Goal: Transaction & Acquisition: Subscribe to service/newsletter

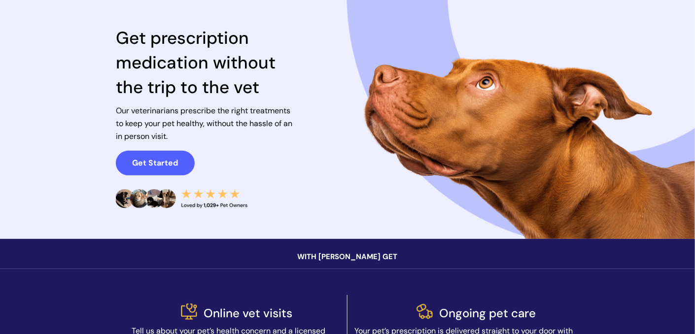
scroll to position [88, 0]
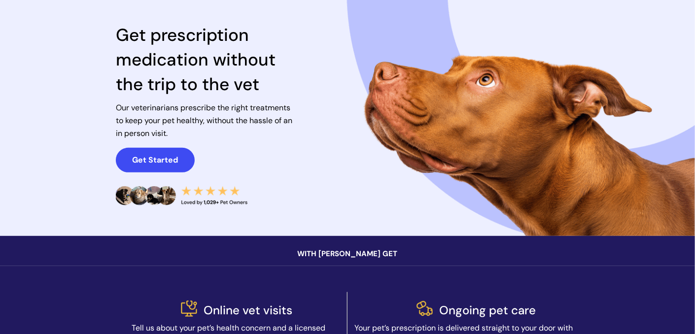
click at [149, 161] on strong "Get Started" at bounding box center [156, 160] width 46 height 10
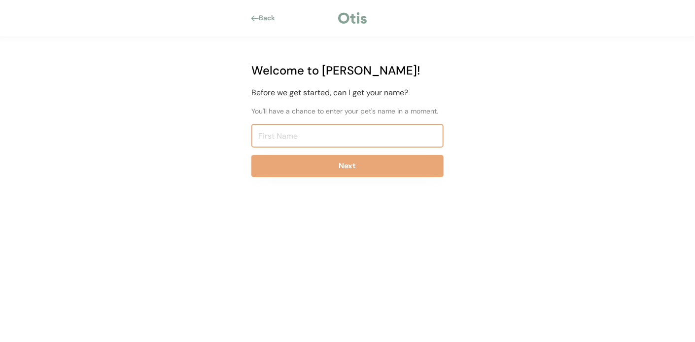
click at [273, 137] on input "input" at bounding box center [347, 136] width 192 height 24
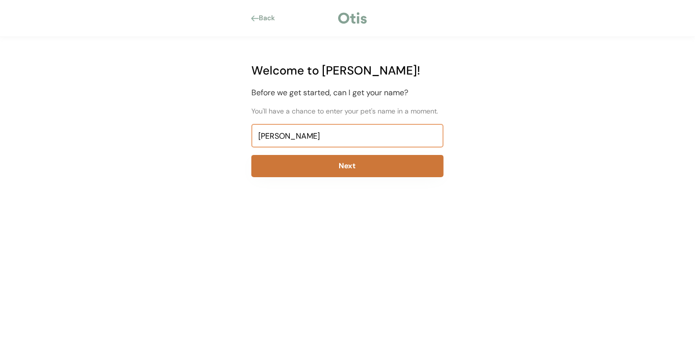
type input "karen"
click at [340, 162] on button "Next" at bounding box center [347, 166] width 192 height 22
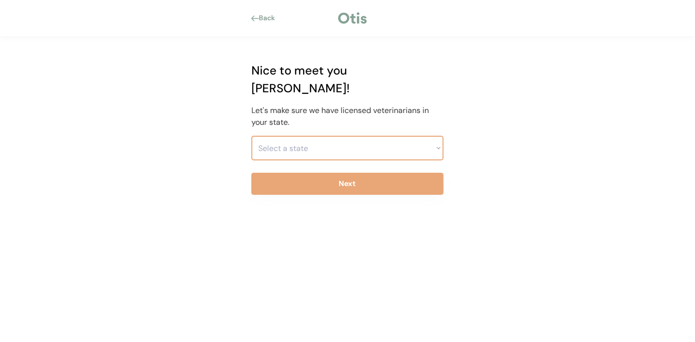
click at [267, 136] on select "Select a state Alabama Alaska American Samoa Arizona Arkansas California Colora…" at bounding box center [347, 148] width 192 height 25
select select ""1348695171700984260__LOOKUP__1704914077232x348505748687823550""
click at [251, 136] on select "Select a state Alabama Alaska American Samoa Arizona Arkansas California Colora…" at bounding box center [347, 148] width 192 height 25
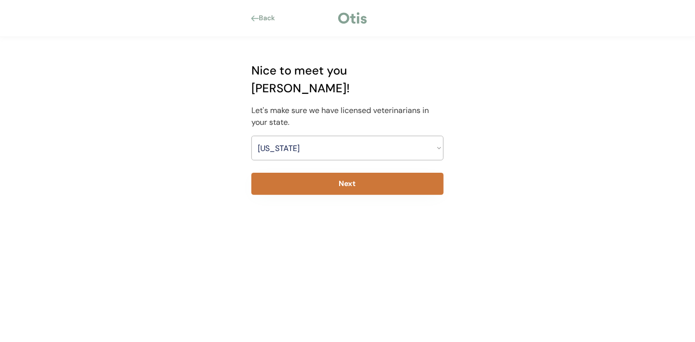
click at [350, 173] on button "Next" at bounding box center [347, 184] width 192 height 22
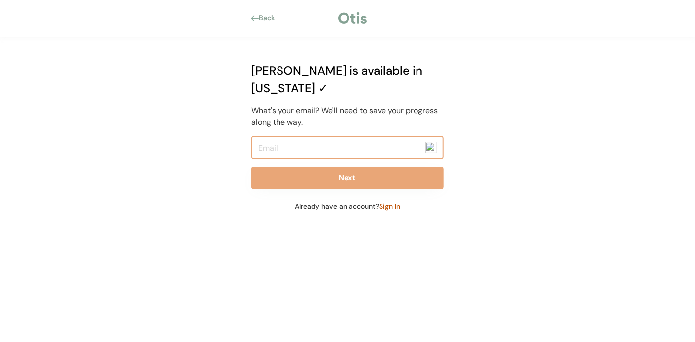
click at [276, 136] on input "email" at bounding box center [347, 148] width 192 height 24
click at [263, 136] on input "email" at bounding box center [347, 148] width 192 height 24
type input "kosierkaren@yahoo.com"
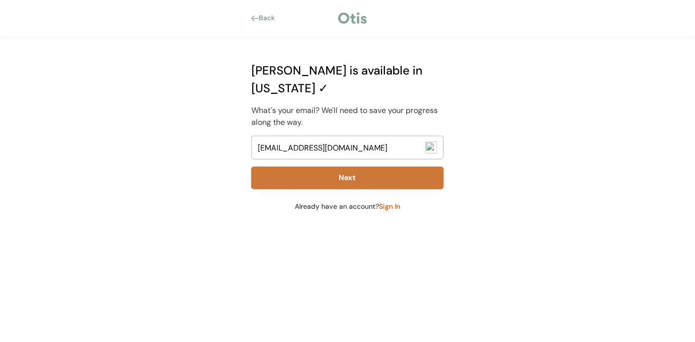
click at [352, 167] on button "Next" at bounding box center [347, 178] width 192 height 22
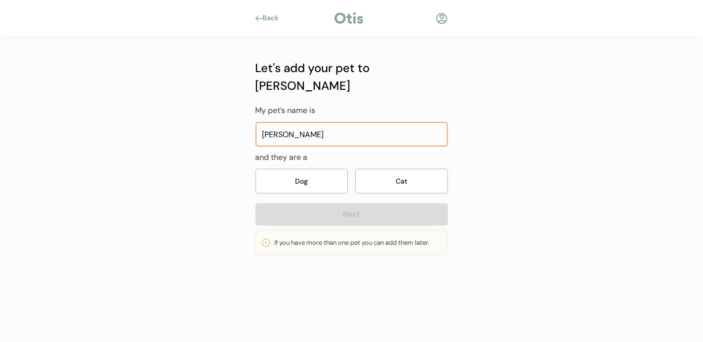
type input "[PERSON_NAME]"
click at [304, 169] on button "Dog" at bounding box center [301, 181] width 93 height 25
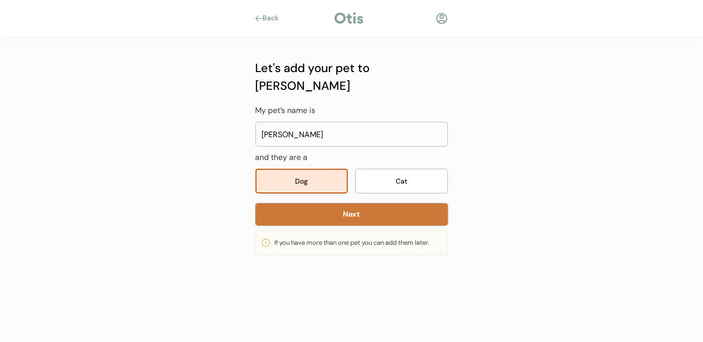
click at [366, 203] on button "Next" at bounding box center [351, 214] width 192 height 22
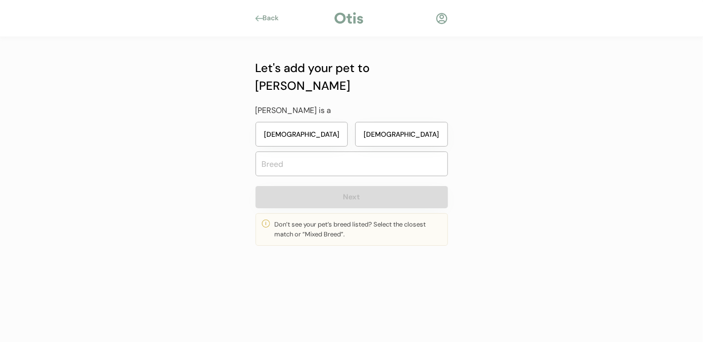
click at [293, 122] on button "Female" at bounding box center [301, 134] width 93 height 25
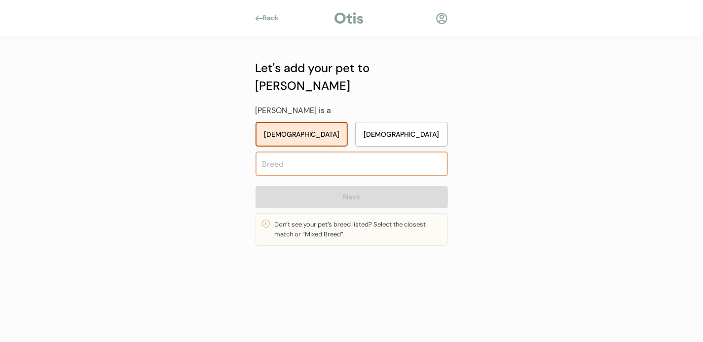
click at [275, 151] on input "text" at bounding box center [351, 163] width 192 height 25
type input "bea"
type input "beagador"
type input "beag"
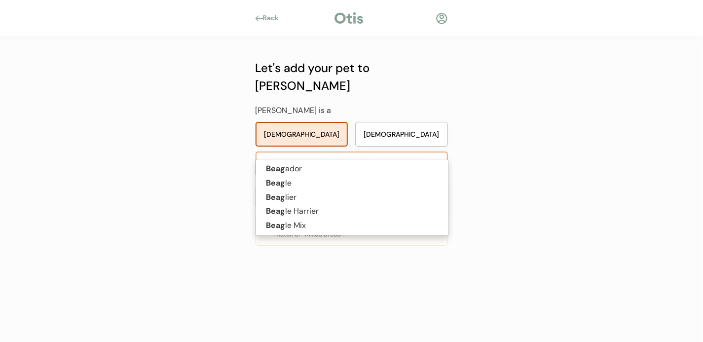
type input "beagl"
type input "beagle"
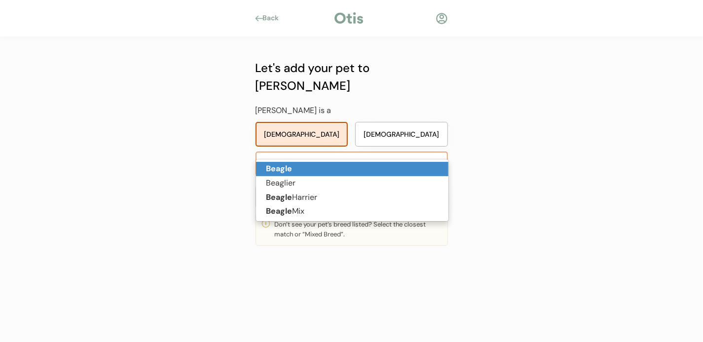
click at [283, 166] on strong "Beagle" at bounding box center [279, 168] width 26 height 10
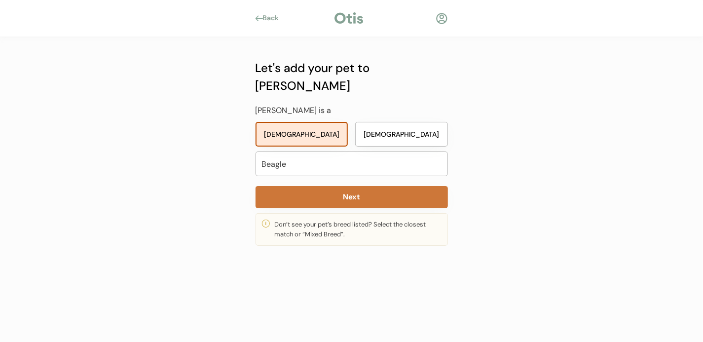
type input "Beagle"
click at [360, 186] on button "Next" at bounding box center [351, 197] width 192 height 22
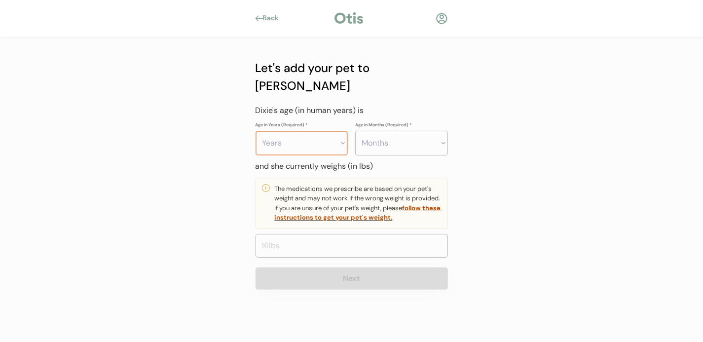
click at [342, 131] on select "Years 0 1 2 3 4 5 6 7 8 9 10 11 12 13 14 15 16 17 18 19 20" at bounding box center [301, 143] width 93 height 25
select select "2"
click at [255, 131] on select "Years 0 1 2 3 4 5 6 7 8 9 10 11 12 13 14 15 16 17 18 19 20" at bounding box center [301, 143] width 93 height 25
click at [443, 131] on select "Months 0 1 2 3 4 5 6 7 8 9 10 11" at bounding box center [401, 143] width 93 height 25
select select "0"
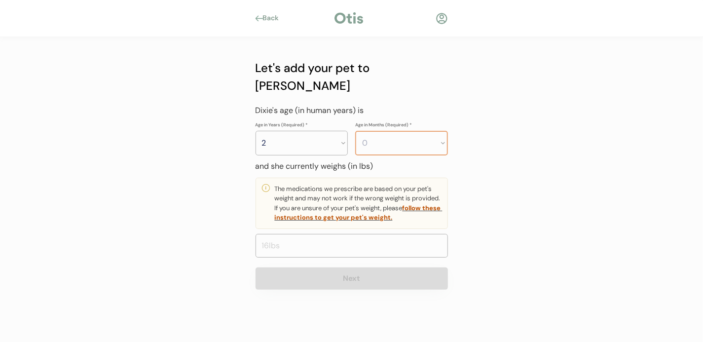
click at [355, 131] on select "Months 0 1 2 3 4 5 6 7 8 9 10 11" at bounding box center [401, 143] width 93 height 25
click at [273, 234] on input "input" at bounding box center [351, 246] width 192 height 24
type input "27.0"
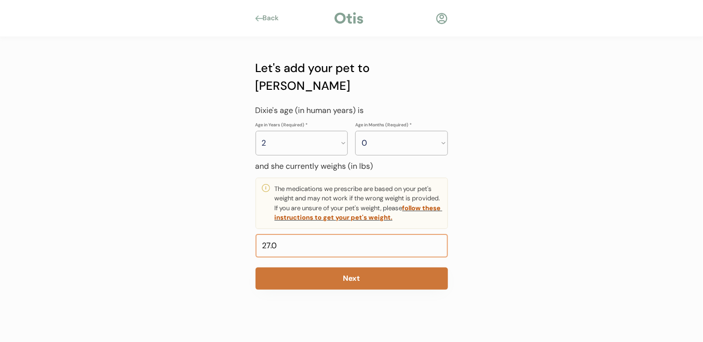
click at [365, 267] on button "Next" at bounding box center [351, 278] width 192 height 22
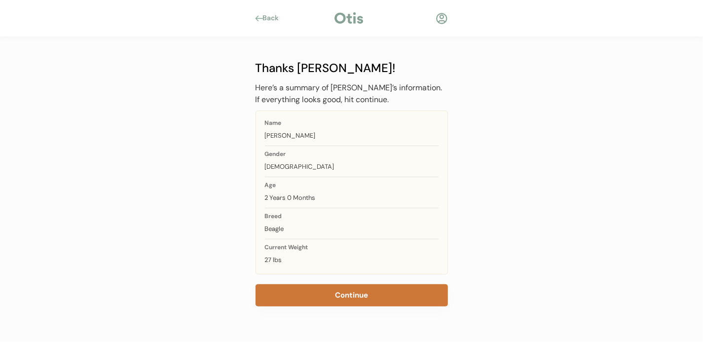
click at [353, 295] on button "Continue" at bounding box center [351, 295] width 192 height 22
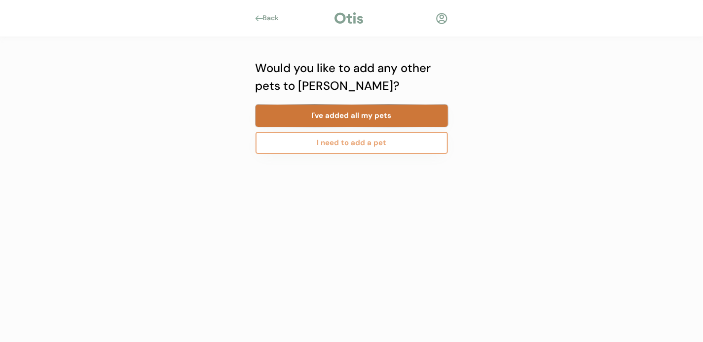
click at [342, 114] on button "I've added all my pets" at bounding box center [351, 116] width 192 height 22
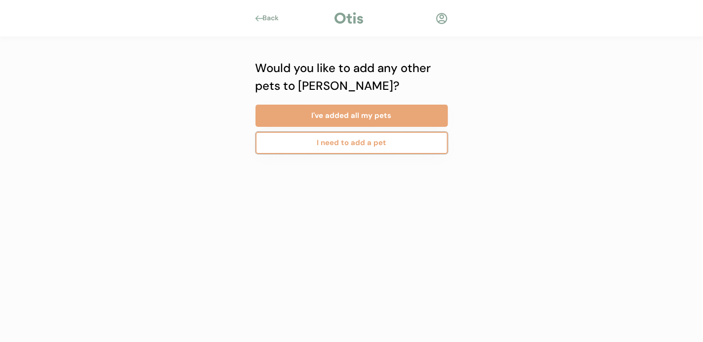
click at [345, 145] on button "I need to add a pet" at bounding box center [351, 143] width 192 height 22
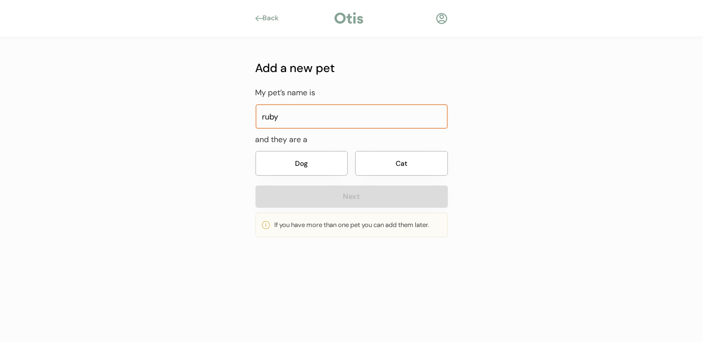
type input "ruby"
click at [302, 161] on button "Dog" at bounding box center [301, 163] width 93 height 25
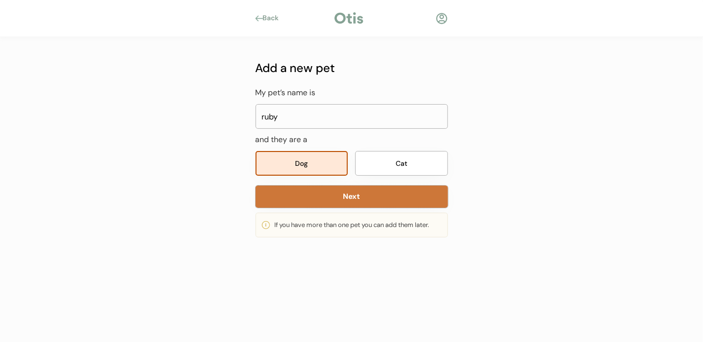
click at [349, 197] on button "Next" at bounding box center [351, 196] width 192 height 22
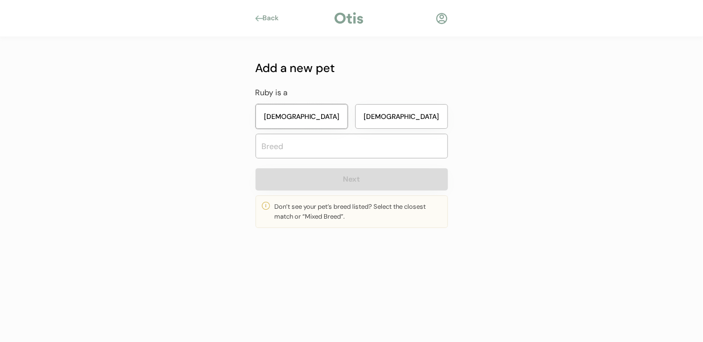
click at [307, 110] on button "[DEMOGRAPHIC_DATA]" at bounding box center [301, 116] width 93 height 25
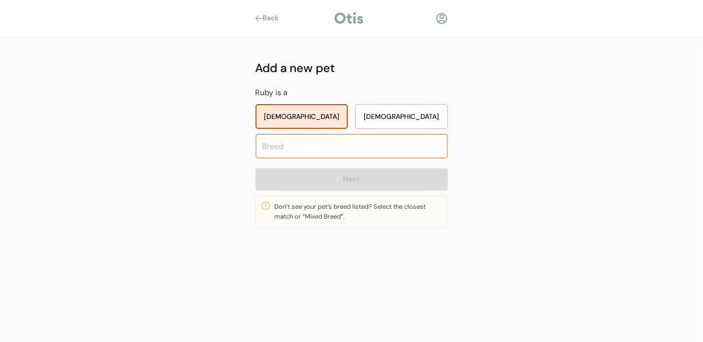
click at [284, 147] on input "text" at bounding box center [351, 146] width 192 height 25
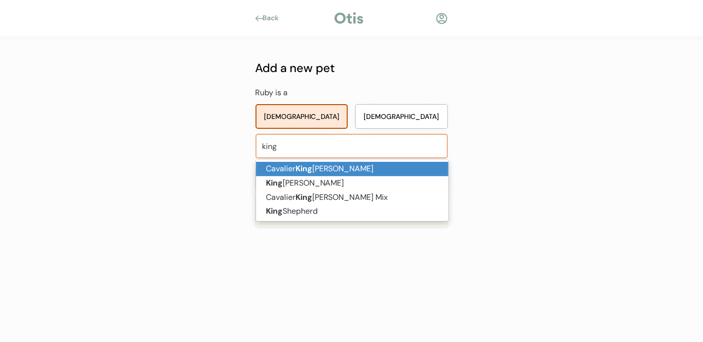
click at [308, 163] on strong "King" at bounding box center [303, 168] width 17 height 10
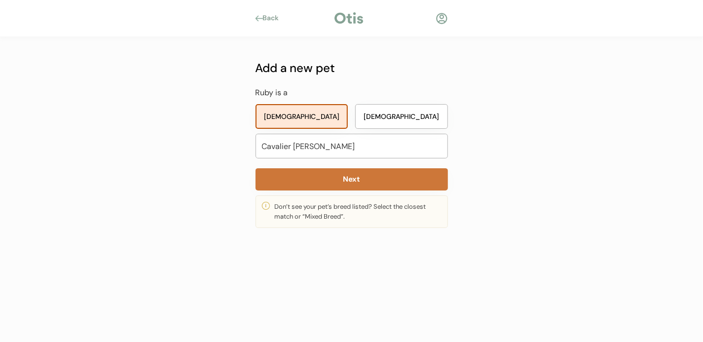
type input "Cavalier [PERSON_NAME]"
click at [353, 182] on button "Next" at bounding box center [351, 179] width 192 height 22
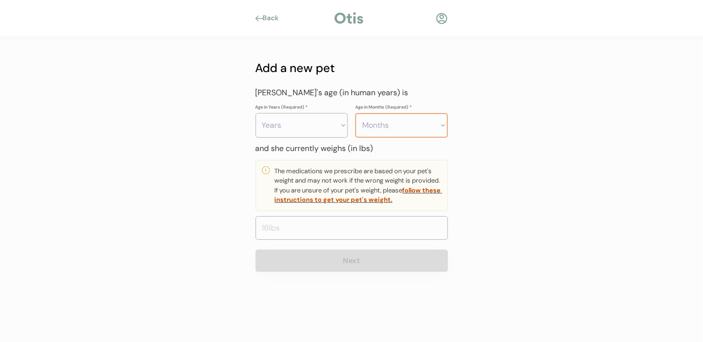
click at [442, 122] on select "Months 0 1 2 3 4 5 6 7 8 9 10 11" at bounding box center [401, 125] width 93 height 25
select select "8"
click at [355, 113] on select "Months 0 1 2 3 4 5 6 7 8 9 10 11" at bounding box center [401, 125] width 93 height 25
click at [265, 229] on input "input" at bounding box center [351, 228] width 192 height 24
click at [263, 230] on input "input" at bounding box center [351, 228] width 192 height 24
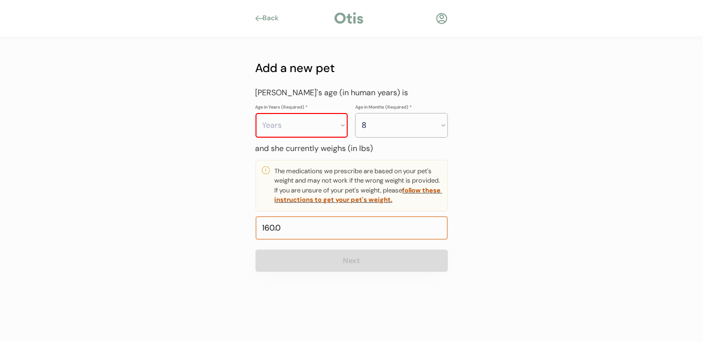
type input "16.0"
click at [351, 260] on button "Next" at bounding box center [351, 261] width 192 height 22
click at [338, 265] on button "Next" at bounding box center [351, 261] width 192 height 22
click at [285, 232] on input "input" at bounding box center [351, 228] width 192 height 24
click at [344, 123] on select "Years 0 1 2 3 4 5 6 7 8 9 10 11 12 13 14 15 16 17 18 19 20" at bounding box center [301, 125] width 93 height 25
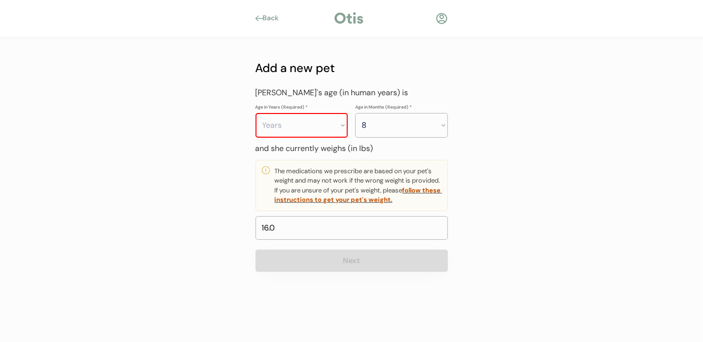
select select "0"
click at [255, 113] on select "Years 0 1 2 3 4 5 6 7 8 9 10 11 12 13 14 15 16 17 18 19 20" at bounding box center [301, 125] width 93 height 25
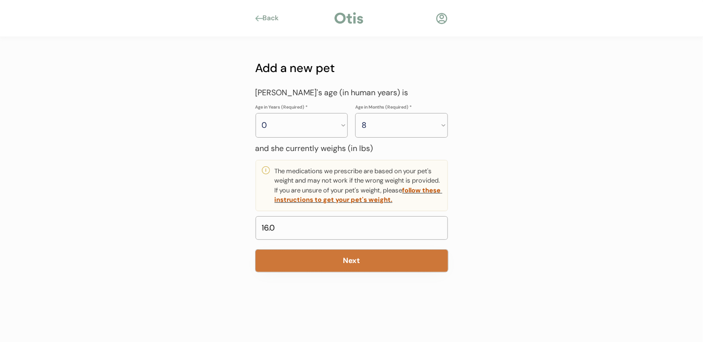
click at [360, 263] on button "Next" at bounding box center [351, 261] width 192 height 22
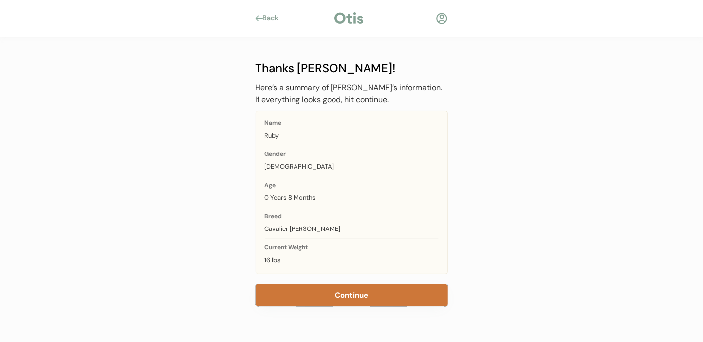
click at [350, 290] on button "Continue" at bounding box center [351, 295] width 192 height 22
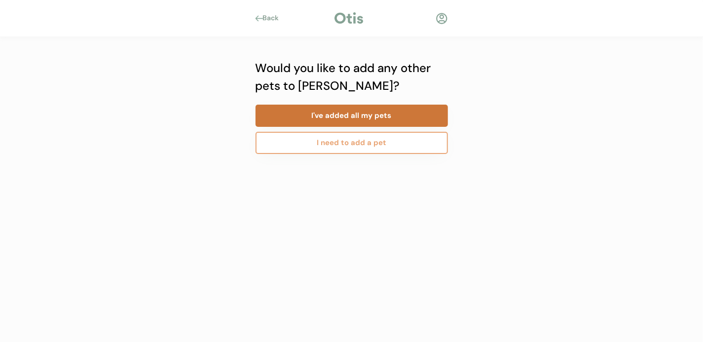
click at [341, 113] on button "I've added all my pets" at bounding box center [351, 116] width 192 height 22
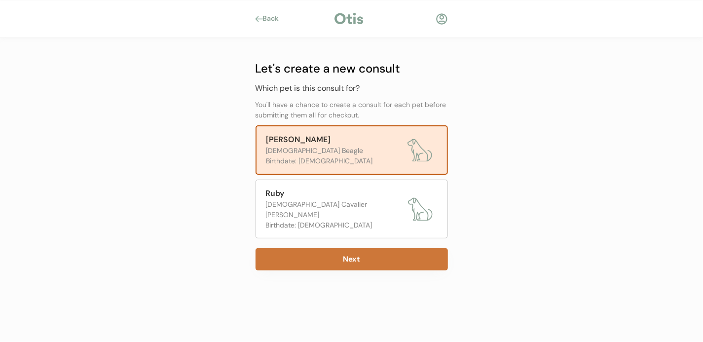
click at [351, 248] on button "Next" at bounding box center [351, 259] width 192 height 22
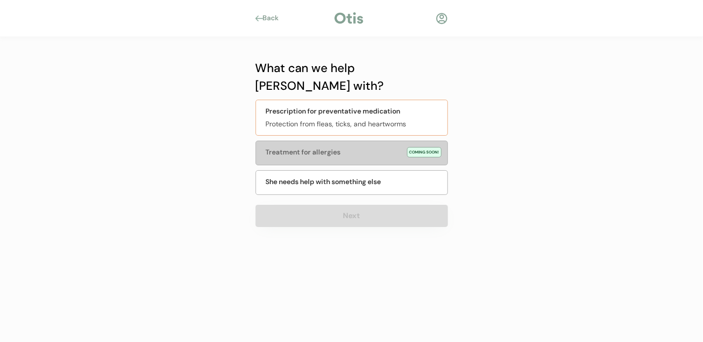
click at [339, 119] on div "Protection from fleas, ticks, and heartworms" at bounding box center [354, 124] width 176 height 10
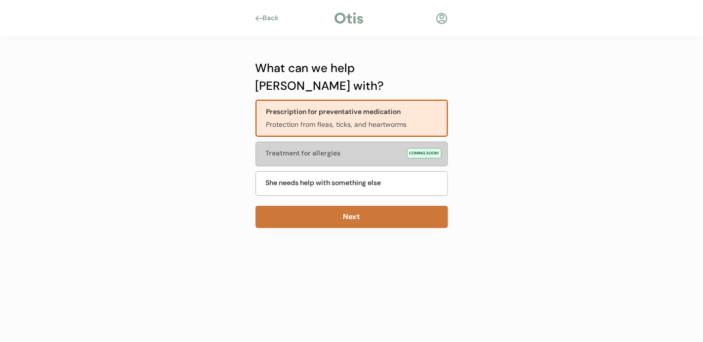
click at [355, 206] on button "Next" at bounding box center [351, 217] width 192 height 22
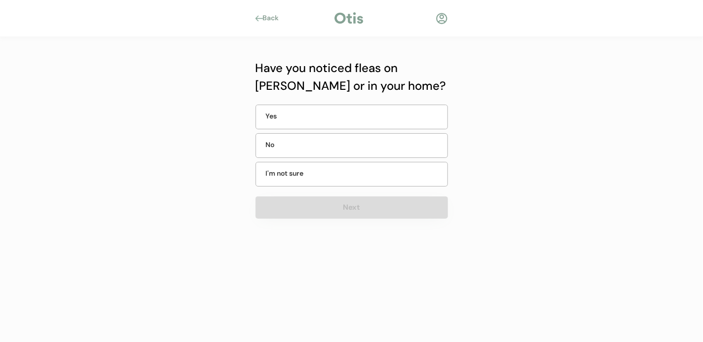
click at [306, 95] on div "Have you noticed fleas on Dixie or in your home? Yes No I'm not sure Next" at bounding box center [351, 163] width 192 height 209
drag, startPoint x: 306, startPoint y: 95, endPoint x: 302, endPoint y: 112, distance: 18.2
click at [302, 112] on div "Yes" at bounding box center [290, 116] width 49 height 10
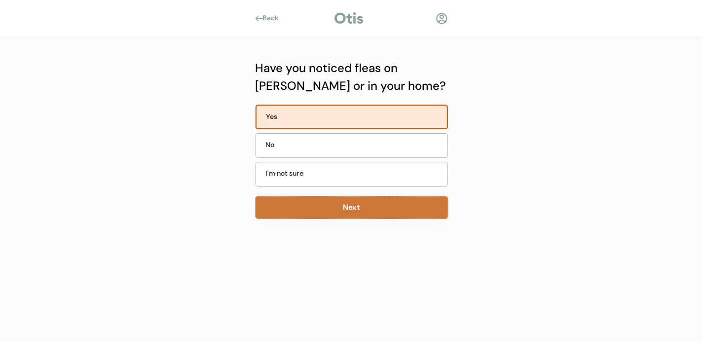
click at [345, 206] on button "Next" at bounding box center [351, 207] width 192 height 22
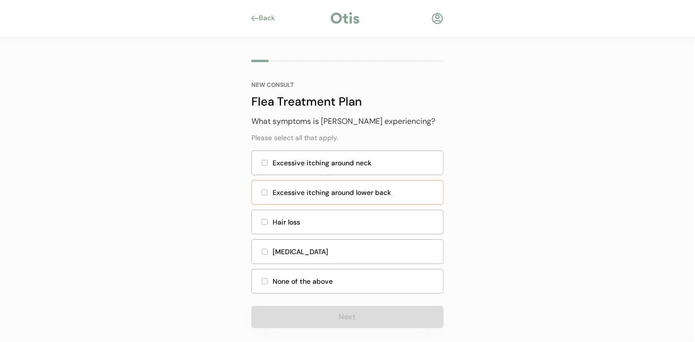
click at [266, 190] on div at bounding box center [264, 192] width 5 height 5
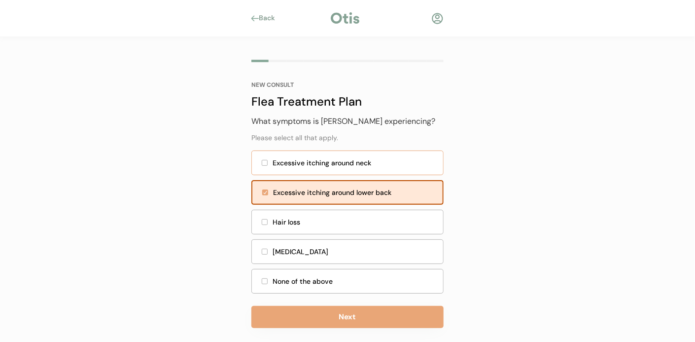
click at [267, 159] on div "Excessive itching around neck" at bounding box center [347, 162] width 192 height 25
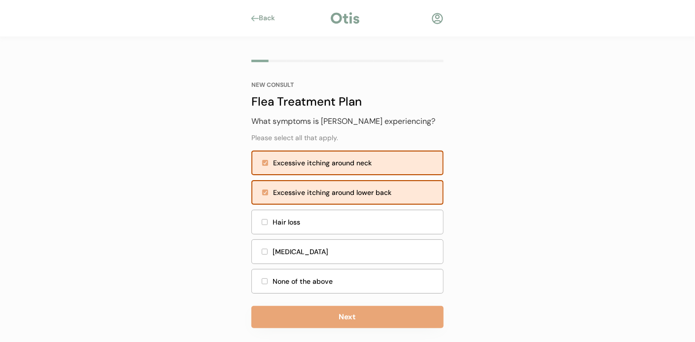
click at [265, 195] on div at bounding box center [265, 192] width 6 height 6
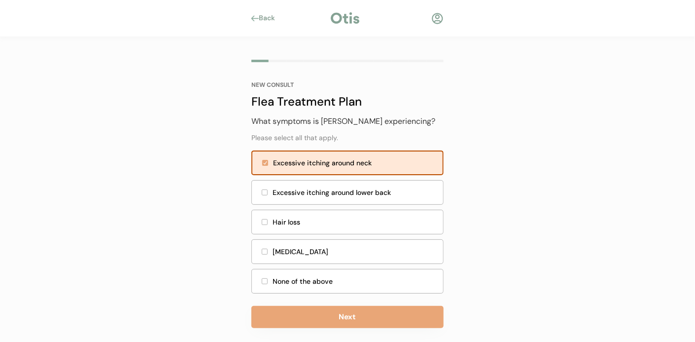
click at [261, 165] on div "Excessive itching around neck" at bounding box center [347, 162] width 192 height 25
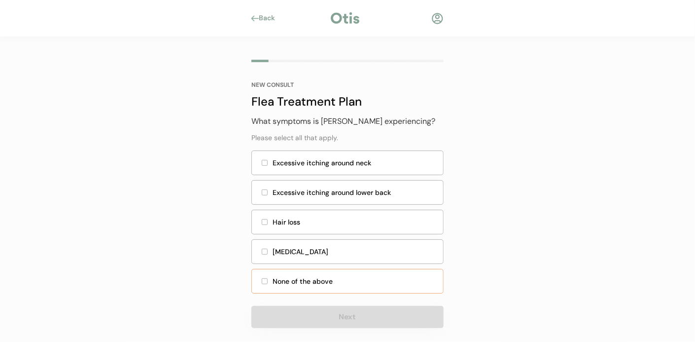
click at [265, 282] on div at bounding box center [264, 281] width 5 height 5
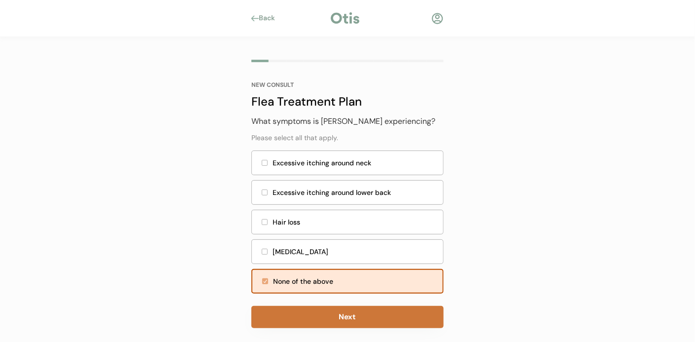
click at [347, 313] on button "Next" at bounding box center [347, 317] width 192 height 22
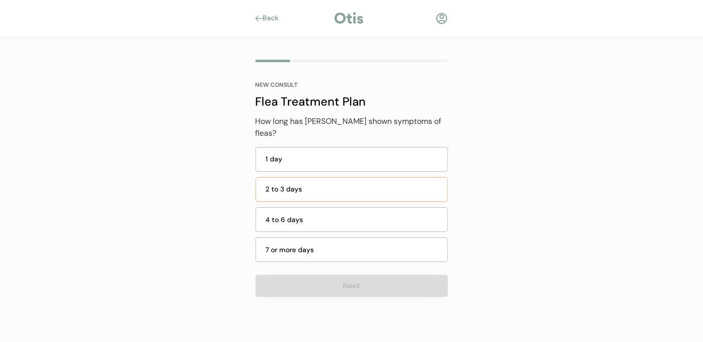
click at [303, 184] on div "2 to 3 days" at bounding box center [354, 189] width 176 height 10
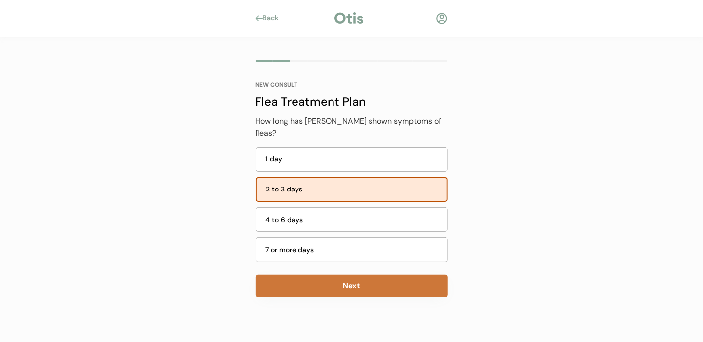
click at [365, 278] on button "Next" at bounding box center [351, 286] width 192 height 22
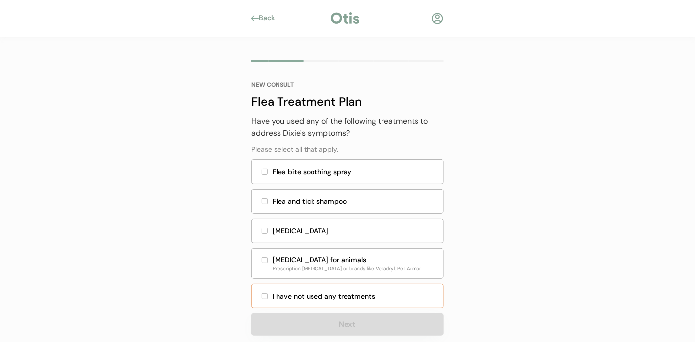
click at [268, 294] on div "I have not used any treatments" at bounding box center [347, 296] width 192 height 25
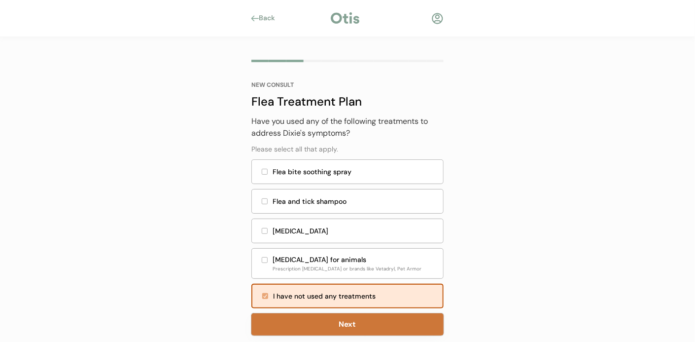
click at [343, 323] on button "Next" at bounding box center [347, 324] width 192 height 22
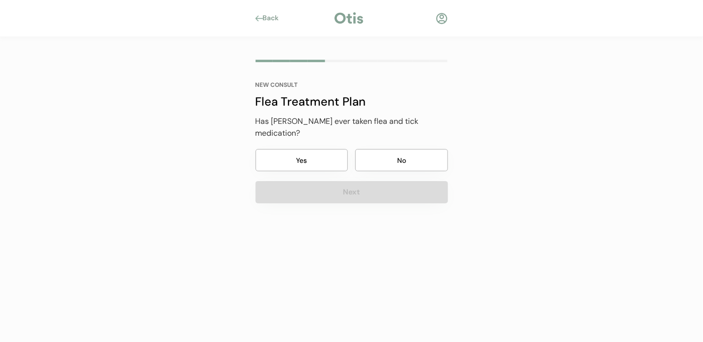
click at [397, 151] on button "No" at bounding box center [401, 160] width 93 height 22
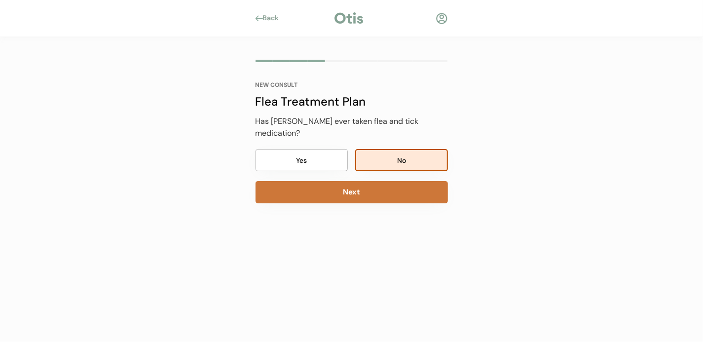
click at [336, 185] on button "Next" at bounding box center [351, 192] width 192 height 22
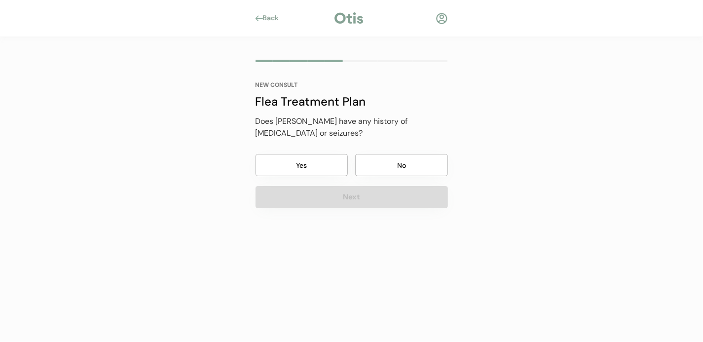
click at [395, 154] on button "No" at bounding box center [401, 165] width 93 height 22
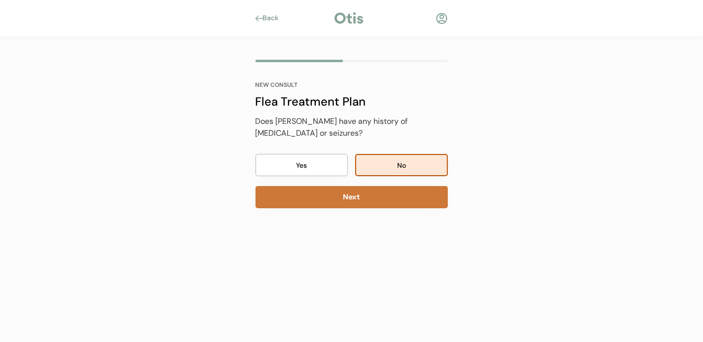
click at [344, 188] on button "Next" at bounding box center [351, 197] width 192 height 22
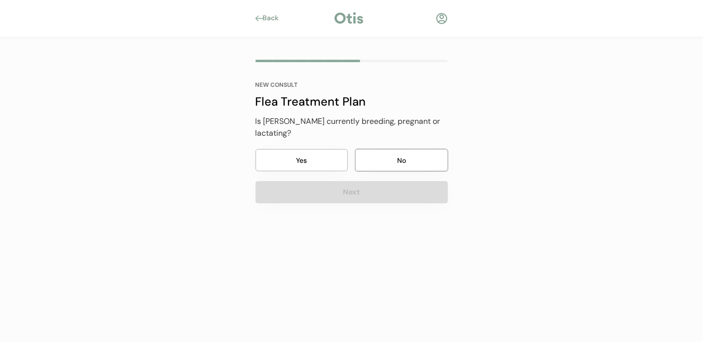
click at [397, 149] on button "No" at bounding box center [401, 160] width 93 height 22
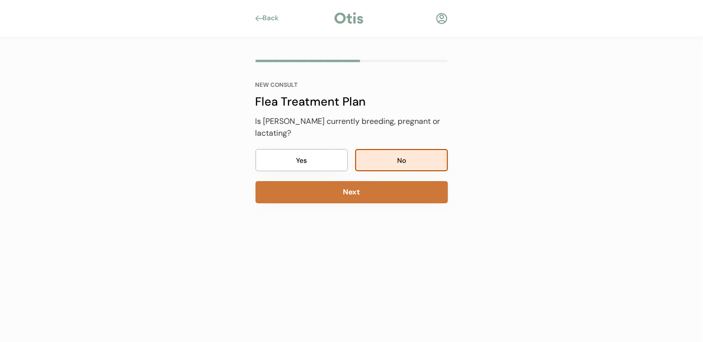
click at [359, 181] on button "Next" at bounding box center [351, 192] width 192 height 22
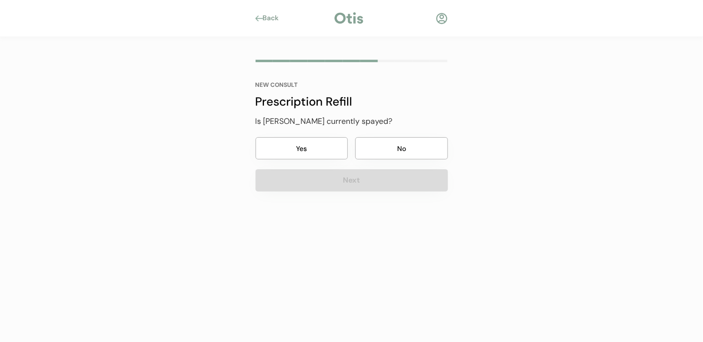
click at [391, 148] on button "No" at bounding box center [401, 148] width 93 height 22
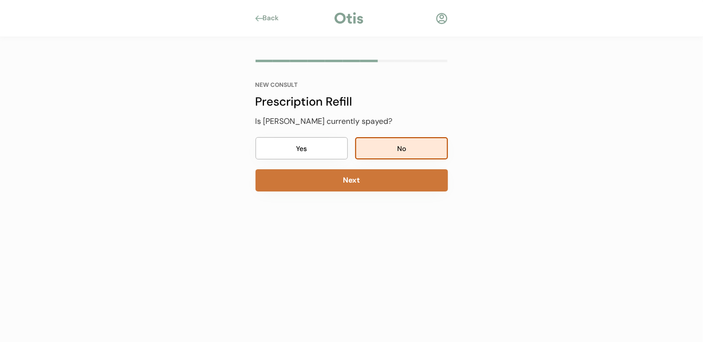
click at [348, 178] on button "Next" at bounding box center [351, 180] width 192 height 22
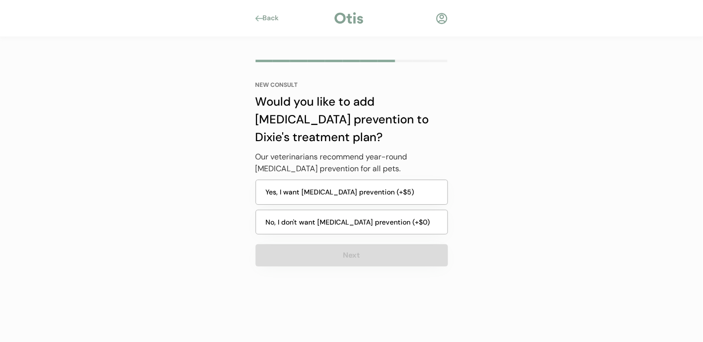
click at [332, 190] on button "Yes, I want heartworm prevention (+$5)" at bounding box center [351, 192] width 192 height 25
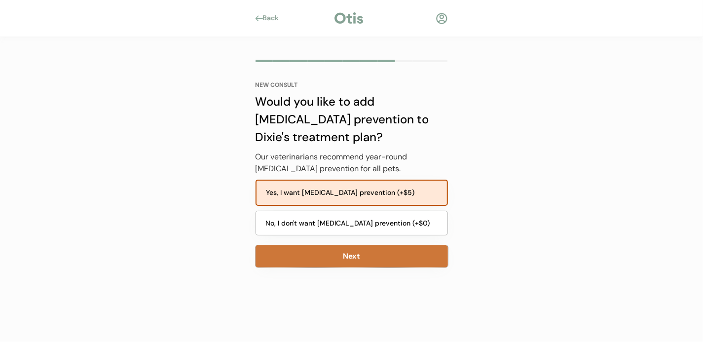
click at [367, 258] on button "Next" at bounding box center [351, 256] width 192 height 22
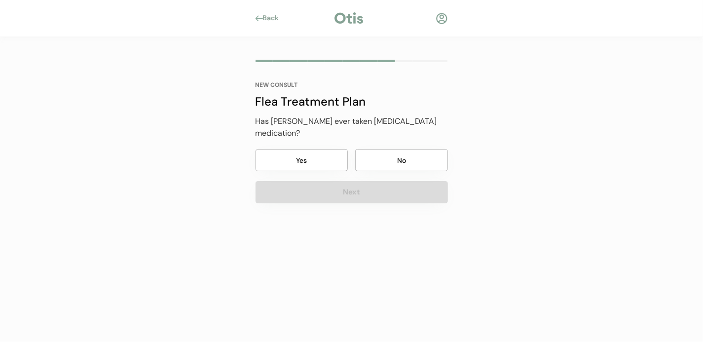
click at [329, 149] on button "Yes" at bounding box center [301, 160] width 93 height 22
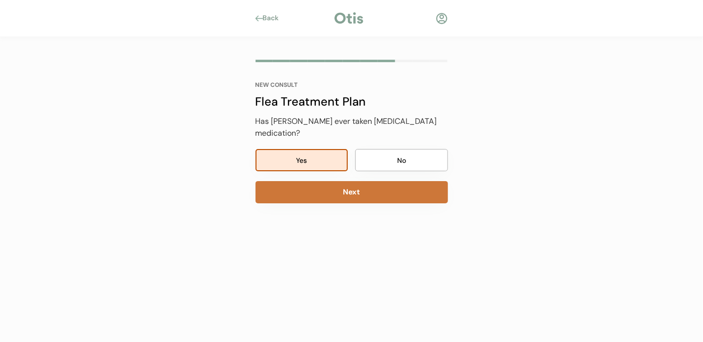
click at [348, 181] on button "Next" at bounding box center [351, 192] width 192 height 22
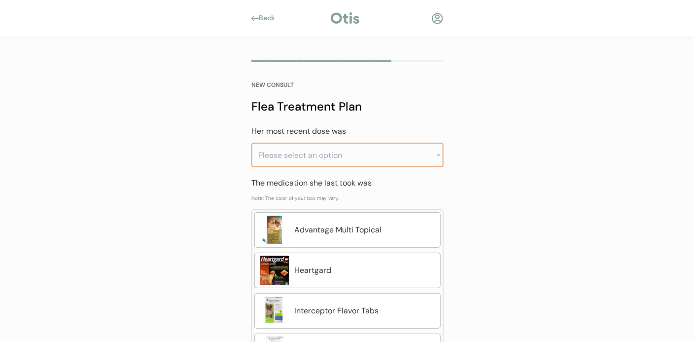
click at [438, 155] on select "Please select an option Less than a month ago Within the last 1 - 2 months With…" at bounding box center [347, 155] width 192 height 25
select select ""greater_than_6_months_ago""
click at [251, 143] on select "Please select an option Less than a month ago Within the last 1 - 2 months With…" at bounding box center [347, 155] width 192 height 25
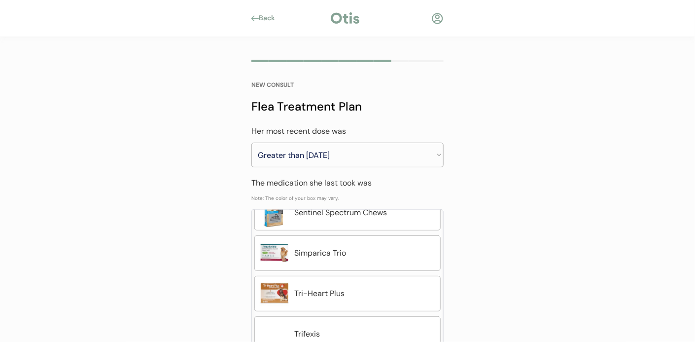
scroll to position [375, 0]
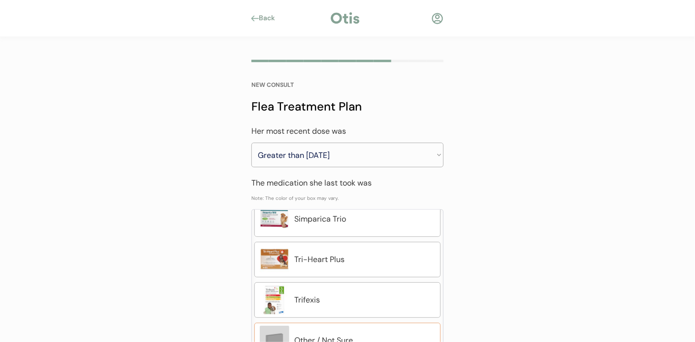
click at [350, 335] on div "Other / Not Sure" at bounding box center [364, 340] width 141 height 12
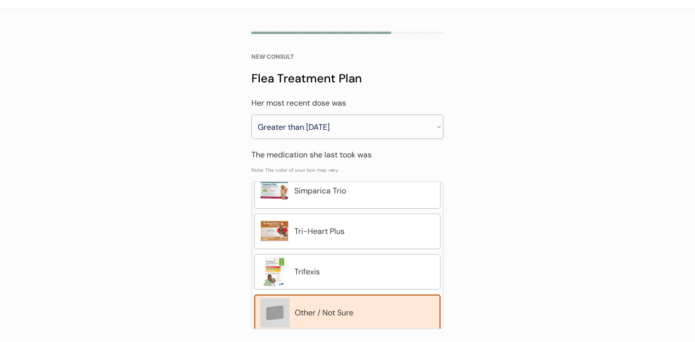
scroll to position [74, 0]
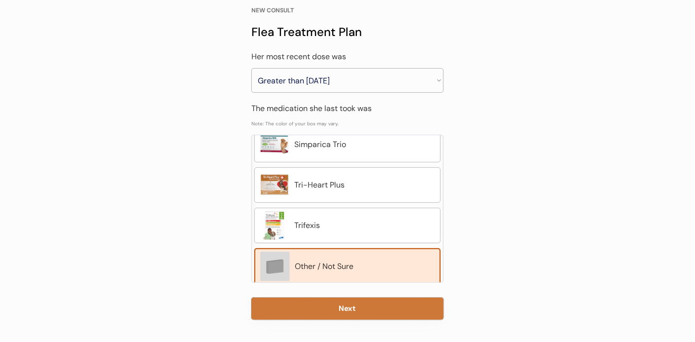
click at [336, 304] on button "Next" at bounding box center [347, 308] width 192 height 22
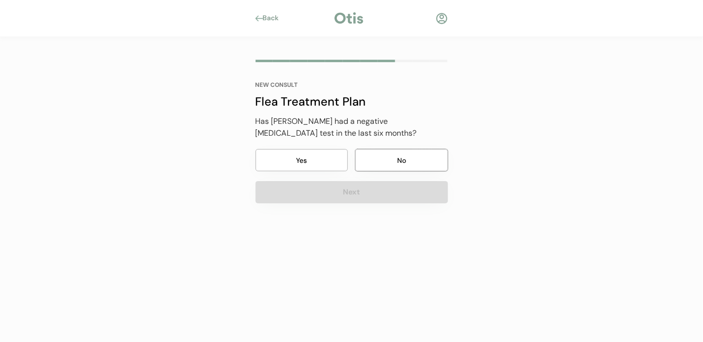
click at [400, 158] on button "No" at bounding box center [401, 160] width 93 height 22
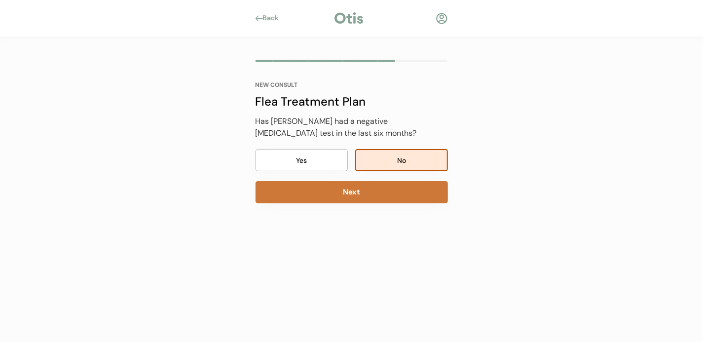
click at [356, 197] on button "Next" at bounding box center [351, 192] width 192 height 22
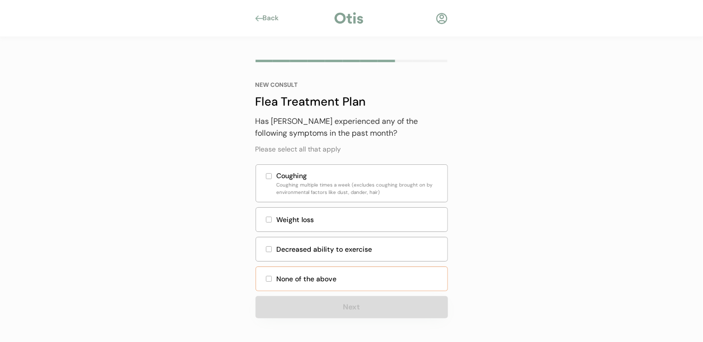
click at [295, 275] on div "None of the above" at bounding box center [359, 279] width 165 height 10
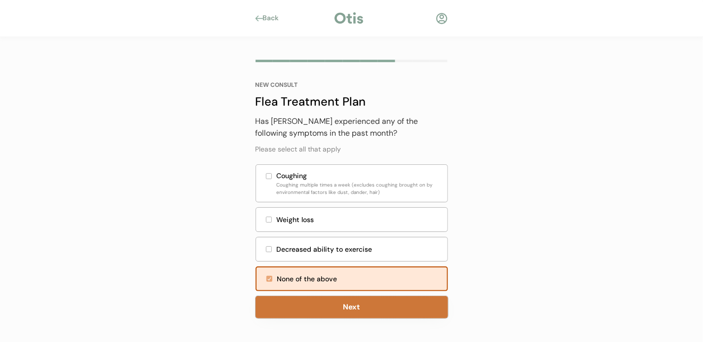
click at [358, 309] on button "Next" at bounding box center [351, 307] width 192 height 22
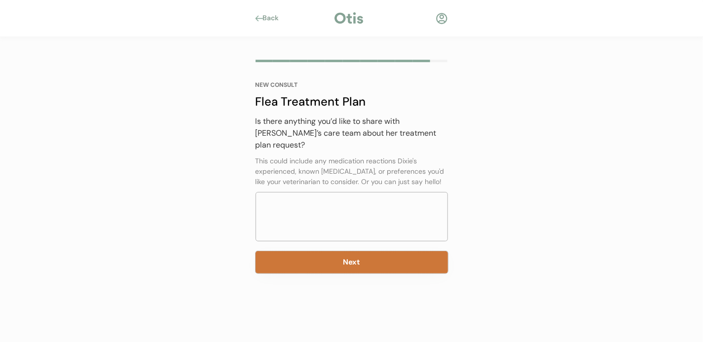
click at [351, 251] on button "Next" at bounding box center [351, 262] width 192 height 22
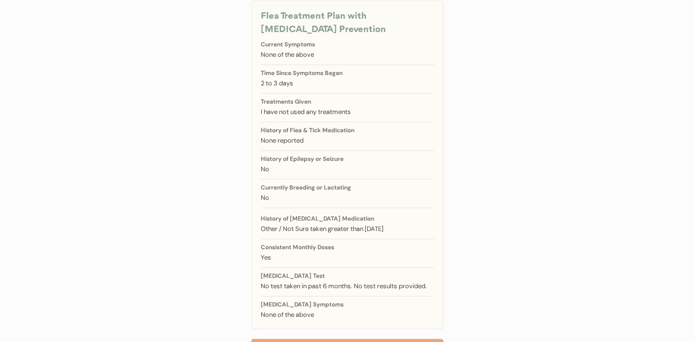
scroll to position [156, 0]
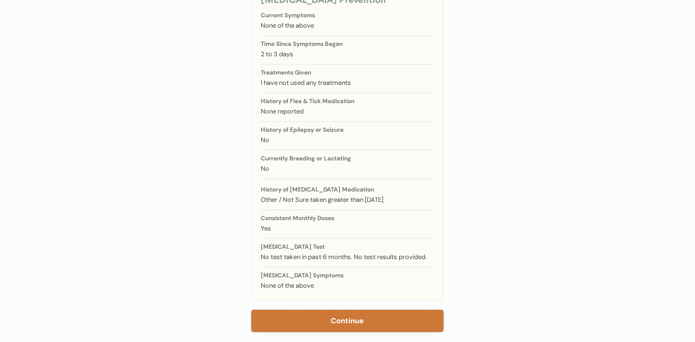
click at [347, 310] on button "Continue" at bounding box center [347, 321] width 192 height 22
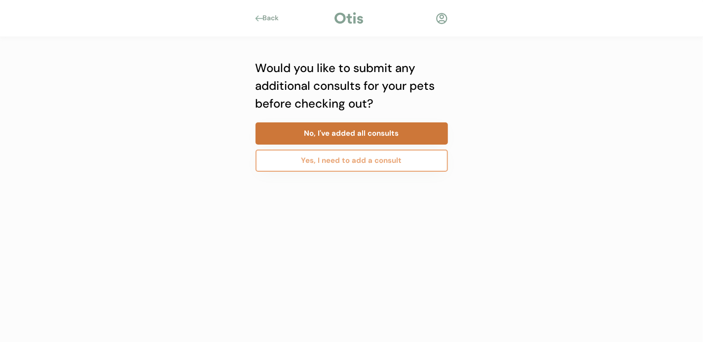
click at [346, 137] on button "No, I've added all consults" at bounding box center [351, 133] width 192 height 22
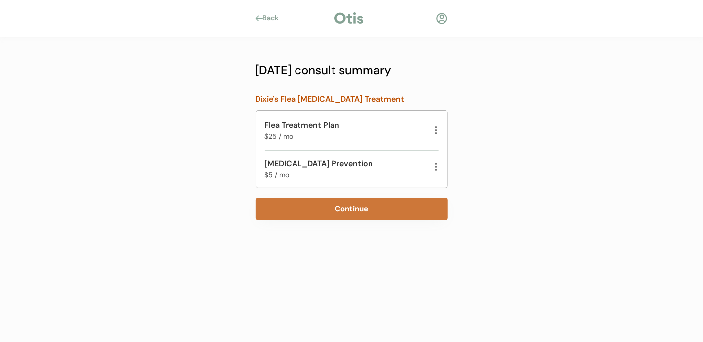
click at [340, 206] on button "Continue" at bounding box center [351, 209] width 192 height 22
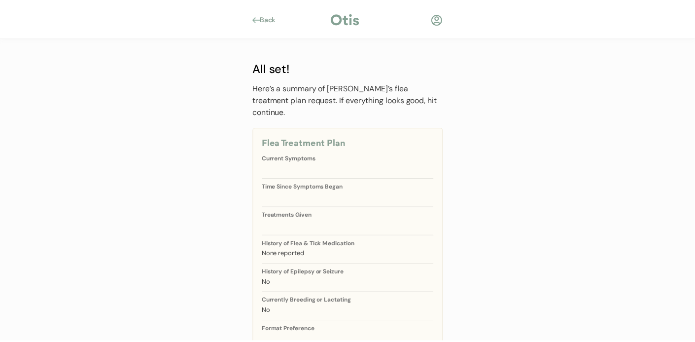
scroll to position [26, 0]
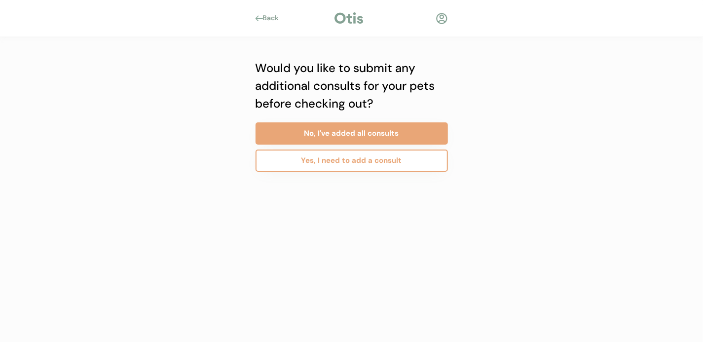
click at [355, 161] on button "Yes, I need to add a consult" at bounding box center [351, 160] width 192 height 22
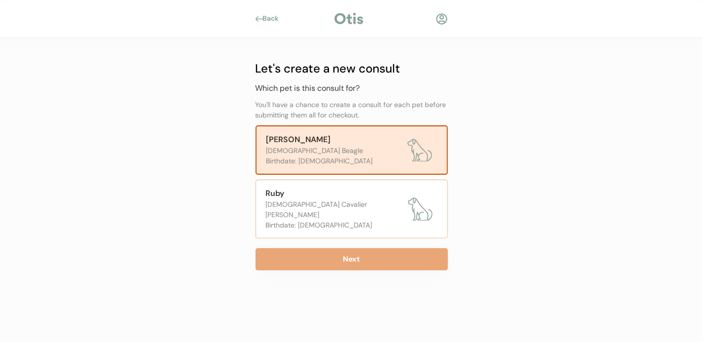
click at [341, 200] on div "Female Cavalier King Charles Spaniel" at bounding box center [334, 209] width 137 height 21
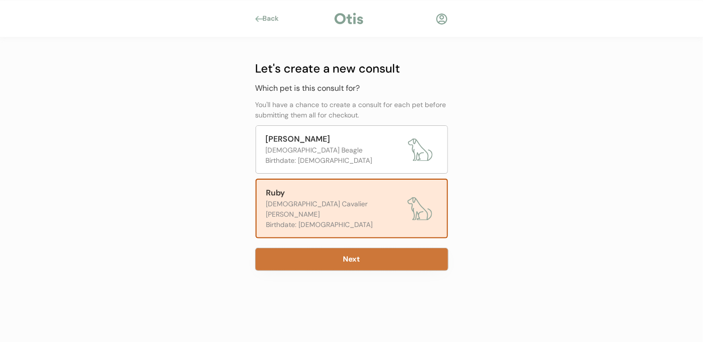
click at [359, 248] on button "Next" at bounding box center [351, 259] width 192 height 22
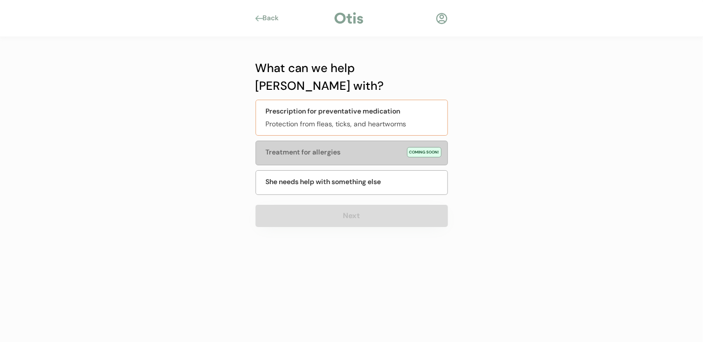
click at [354, 119] on div "Protection from fleas, ticks, and heartworms" at bounding box center [354, 124] width 176 height 10
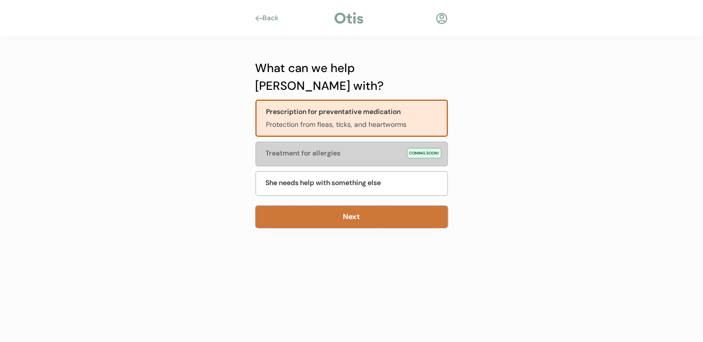
click at [349, 206] on button "Next" at bounding box center [351, 217] width 192 height 22
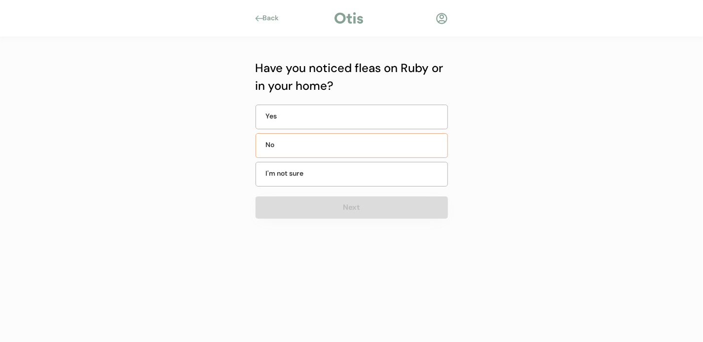
click at [288, 146] on div "No" at bounding box center [290, 145] width 49 height 10
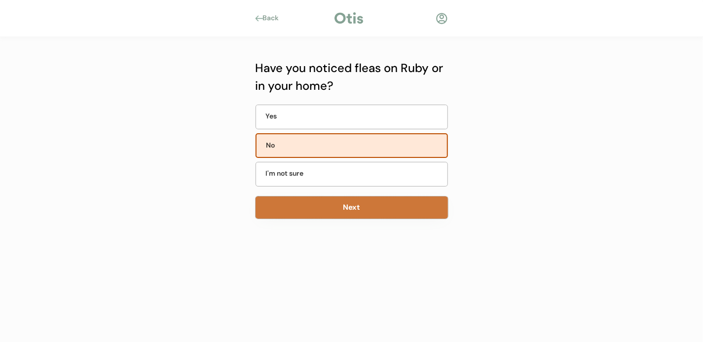
click at [348, 209] on button "Next" at bounding box center [351, 207] width 192 height 22
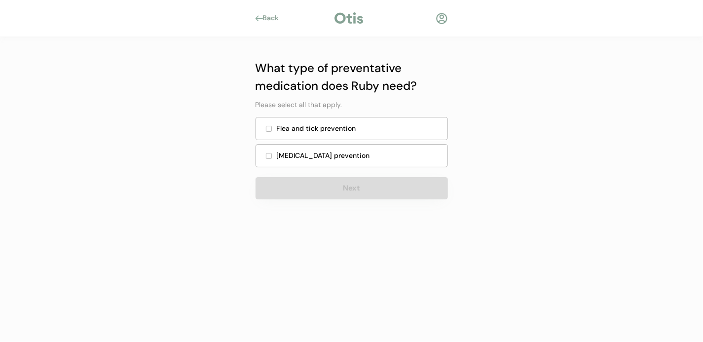
click at [266, 127] on div at bounding box center [268, 128] width 5 height 5
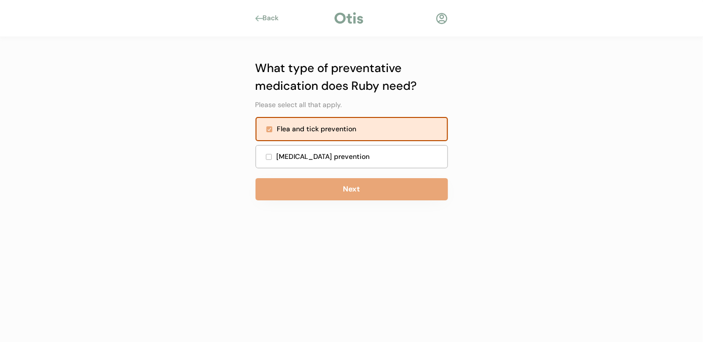
click at [273, 153] on div "Heartworm prevention" at bounding box center [351, 156] width 192 height 23
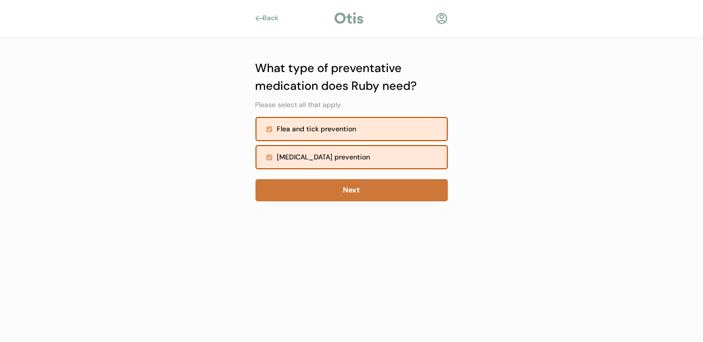
click at [372, 191] on button "Next" at bounding box center [351, 190] width 192 height 22
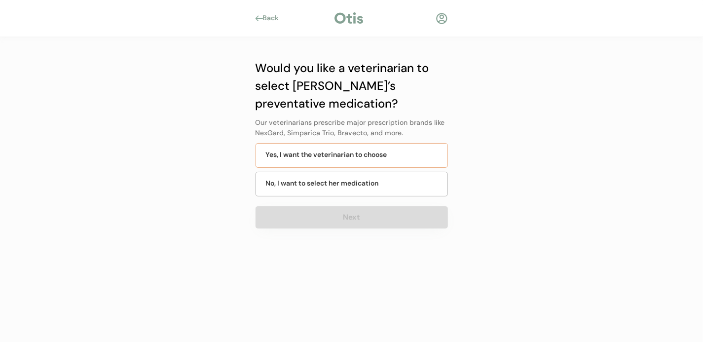
click at [311, 159] on div "Yes, I want the veterinarian to choose" at bounding box center [326, 154] width 121 height 10
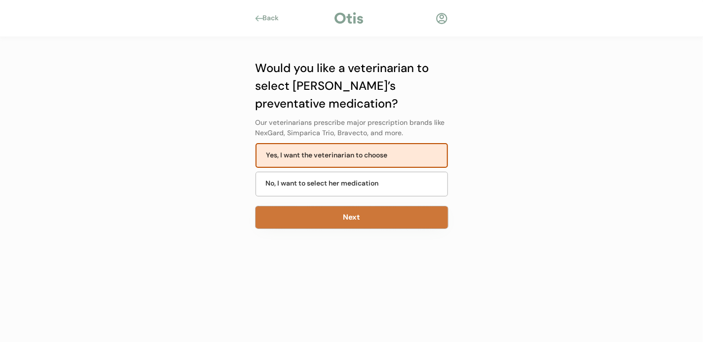
click at [349, 214] on button "Next" at bounding box center [351, 217] width 192 height 22
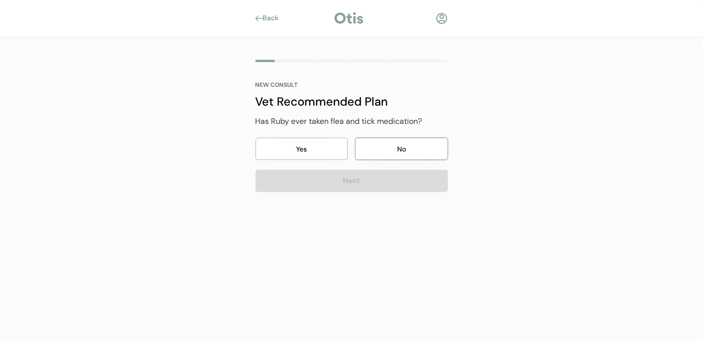
click at [403, 146] on button "No" at bounding box center [401, 149] width 93 height 22
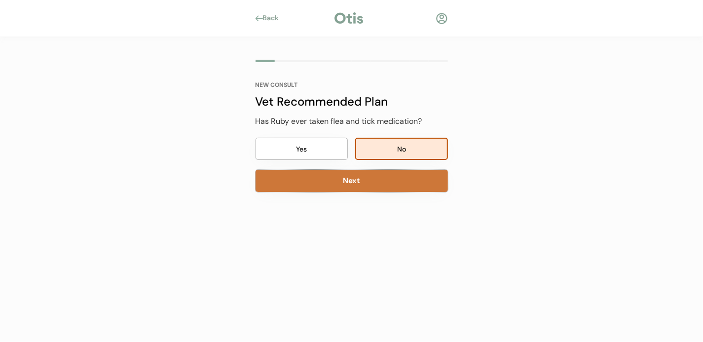
click at [349, 183] on button "Next" at bounding box center [351, 181] width 192 height 22
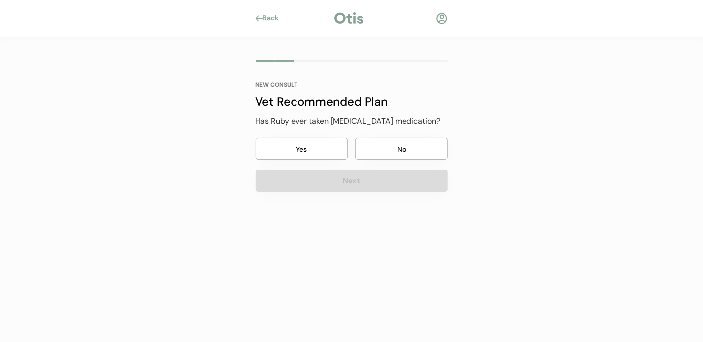
click at [303, 148] on button "Yes" at bounding box center [301, 149] width 93 height 22
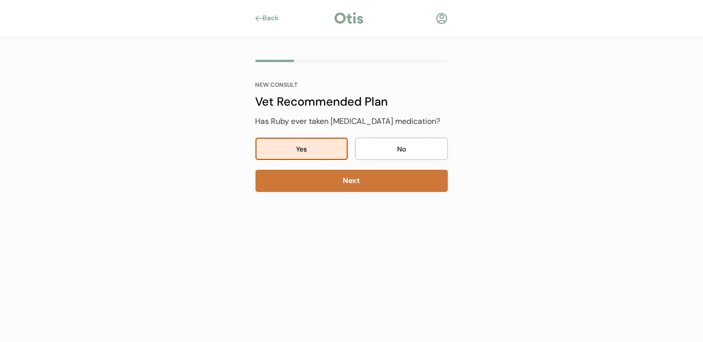
click at [348, 178] on button "Next" at bounding box center [351, 181] width 192 height 22
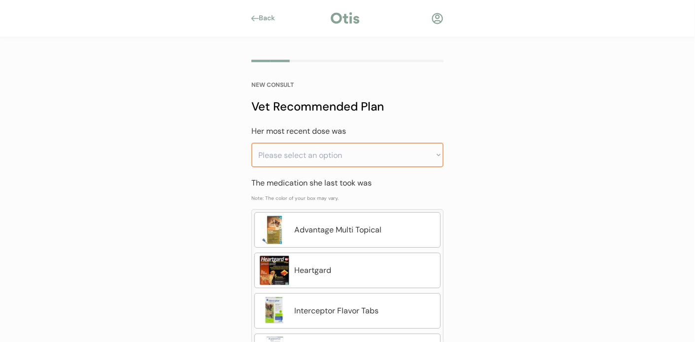
click at [265, 154] on select "Please select an option Less than a month ago Within the last 1 - 2 months With…" at bounding box center [347, 155] width 192 height 25
select select ""within_the_last_3___6_months""
click at [251, 143] on select "Please select an option Less than a month ago Within the last 1 - 2 months With…" at bounding box center [347, 155] width 192 height 25
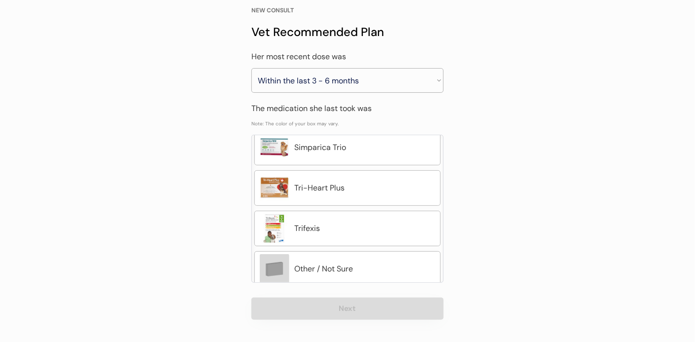
scroll to position [375, 0]
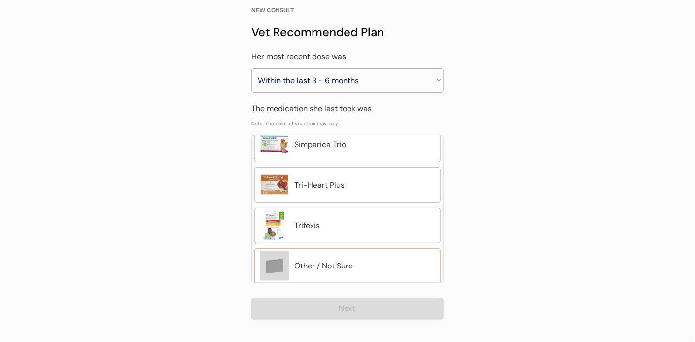
click at [333, 260] on div "Other / Not Sure" at bounding box center [364, 266] width 141 height 12
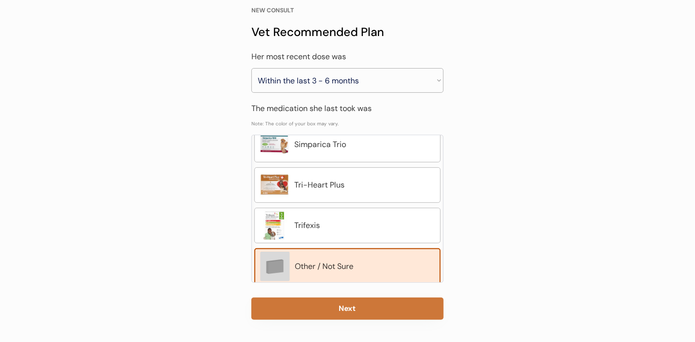
click at [346, 306] on button "Next" at bounding box center [347, 308] width 192 height 22
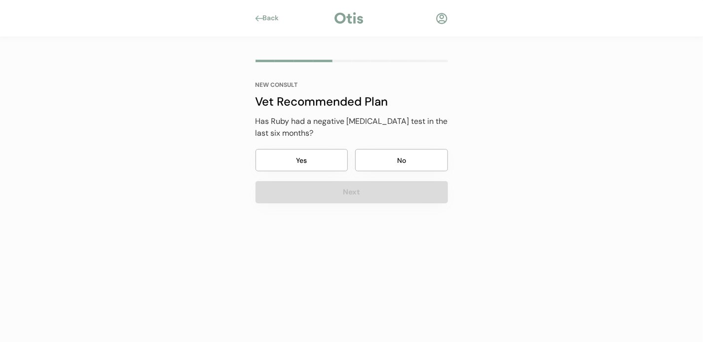
click at [304, 158] on button "Yes" at bounding box center [301, 160] width 93 height 22
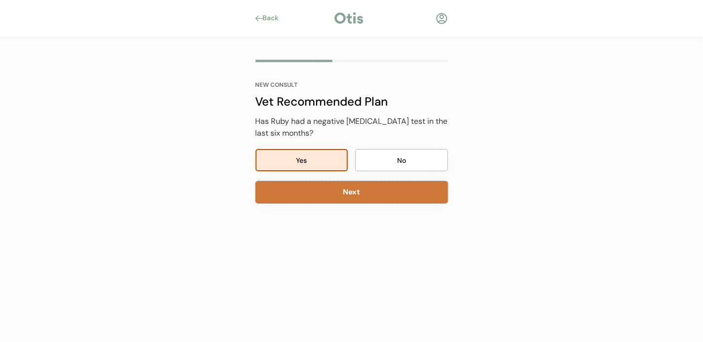
click at [351, 191] on button "Next" at bounding box center [351, 192] width 192 height 22
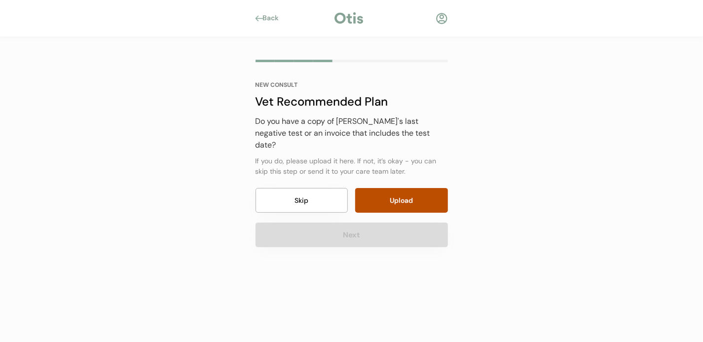
click at [323, 188] on button "Skip" at bounding box center [301, 200] width 93 height 25
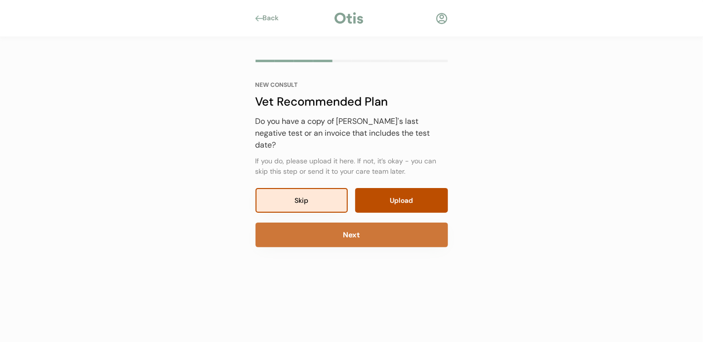
click at [357, 223] on button "Next" at bounding box center [351, 234] width 192 height 25
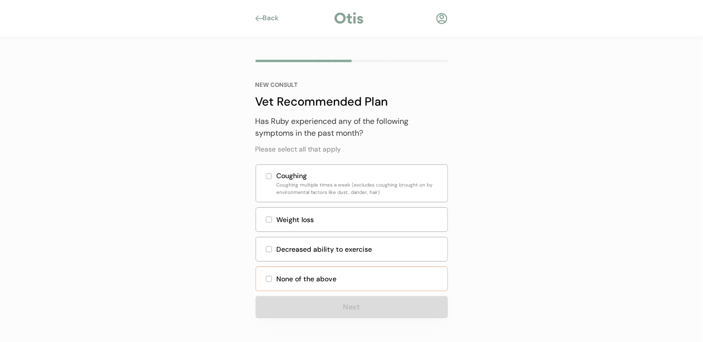
click at [305, 277] on div "None of the above" at bounding box center [359, 279] width 165 height 10
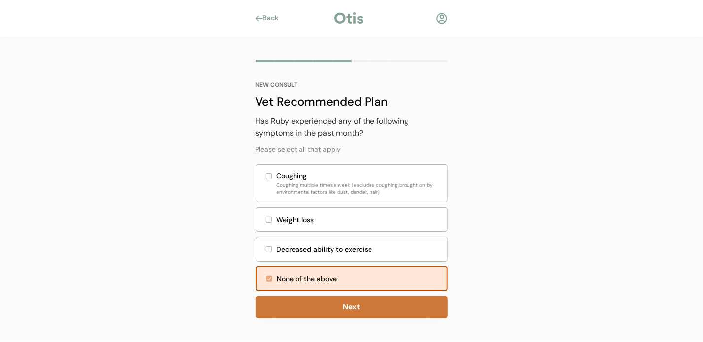
click at [363, 301] on button "Next" at bounding box center [351, 307] width 192 height 22
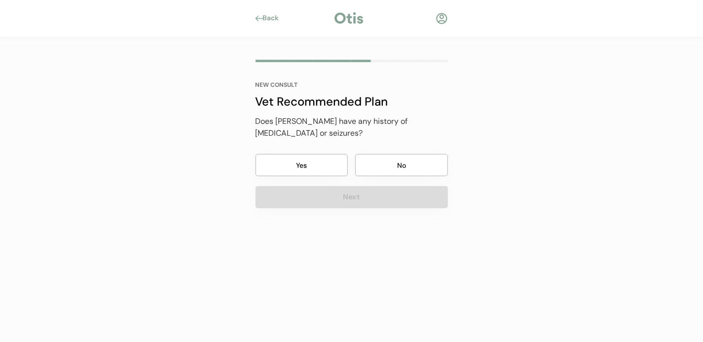
click at [406, 155] on button "No" at bounding box center [401, 165] width 93 height 22
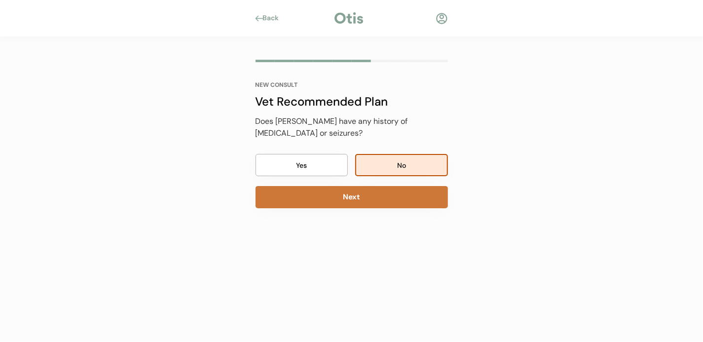
click at [376, 186] on button "Next" at bounding box center [351, 197] width 192 height 22
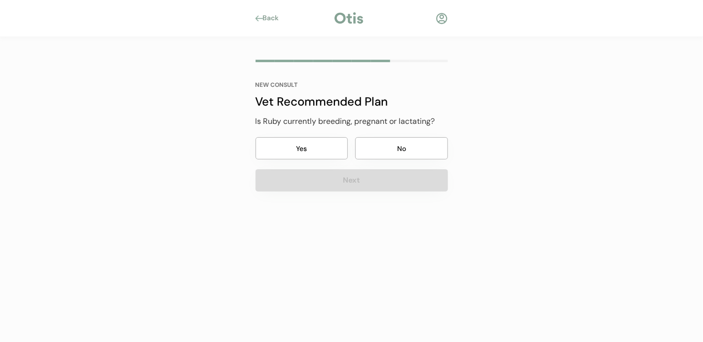
click at [391, 152] on button "No" at bounding box center [401, 148] width 93 height 22
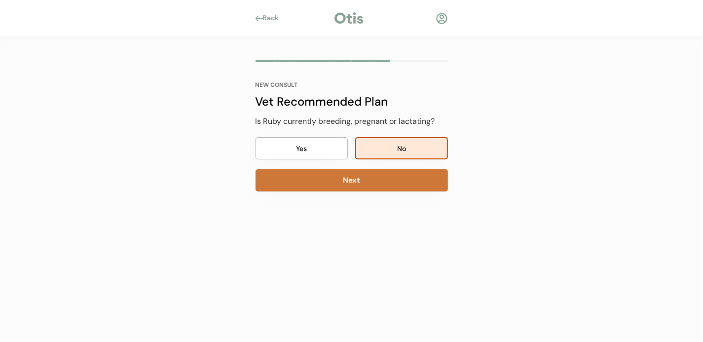
click at [381, 174] on button "Next" at bounding box center [351, 180] width 192 height 22
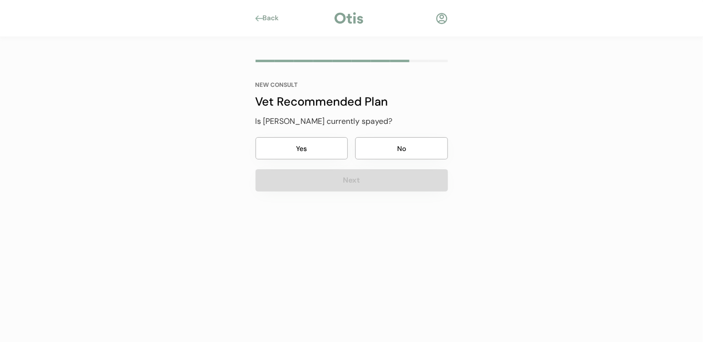
click at [378, 142] on button "No" at bounding box center [401, 148] width 93 height 22
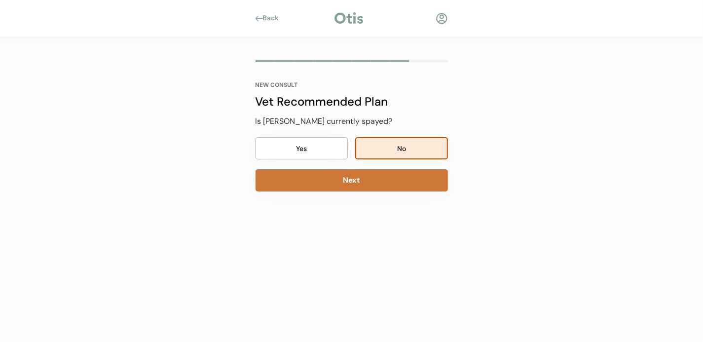
click at [349, 183] on button "Next" at bounding box center [351, 180] width 192 height 22
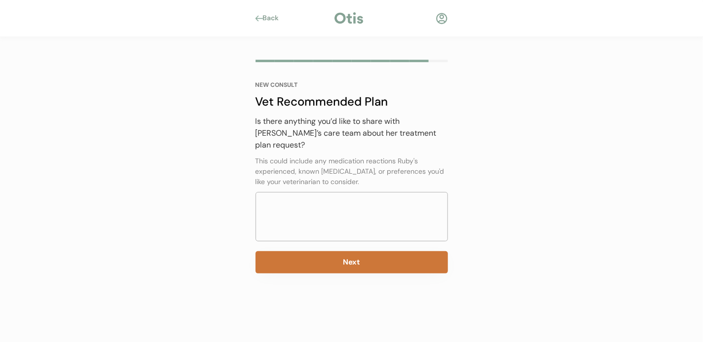
click at [354, 251] on button "Next" at bounding box center [351, 262] width 192 height 22
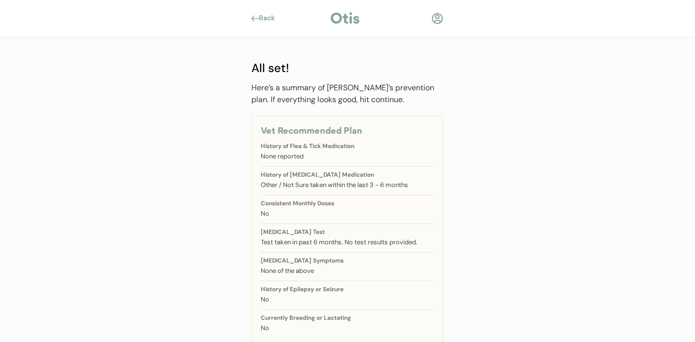
scroll to position [55, 0]
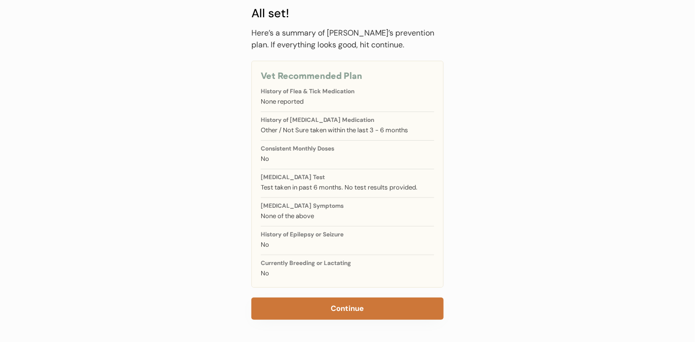
click at [359, 301] on button "Continue" at bounding box center [347, 308] width 192 height 22
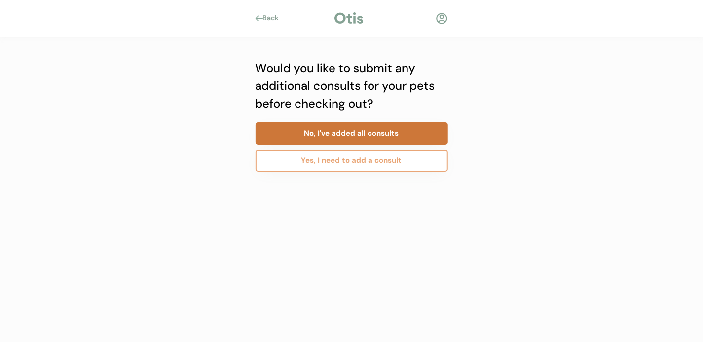
click at [349, 136] on button "No, I've added all consults" at bounding box center [351, 133] width 192 height 22
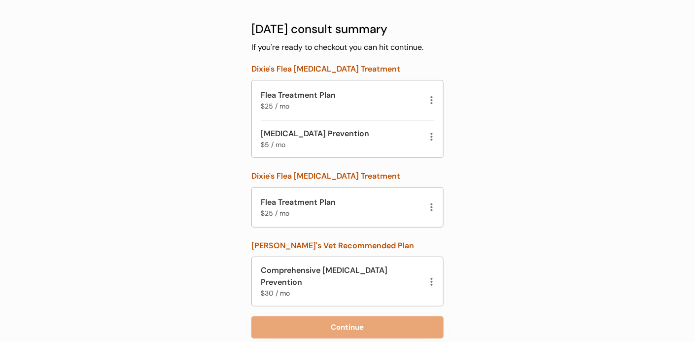
scroll to position [48, 0]
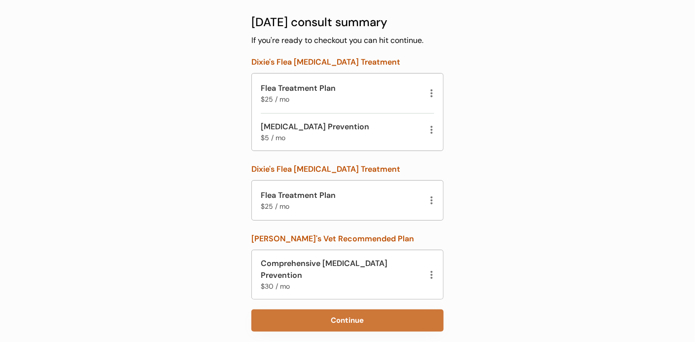
click at [347, 310] on button "Continue" at bounding box center [347, 320] width 192 height 22
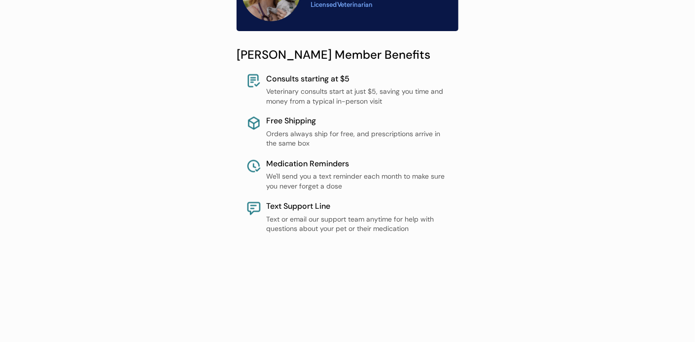
scroll to position [677, 0]
